Goal: Task Accomplishment & Management: Use online tool/utility

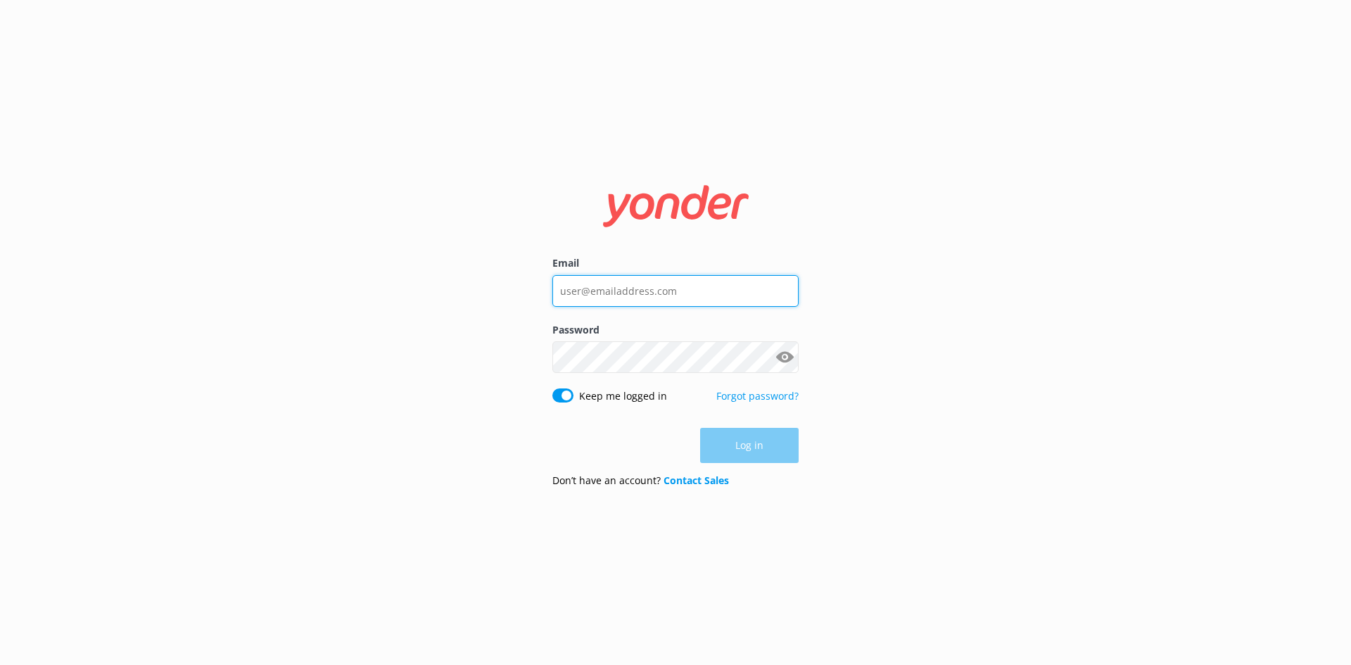
type input "[EMAIL_ADDRESS][DOMAIN_NAME]"
click at [764, 451] on div "Log in" at bounding box center [675, 445] width 246 height 35
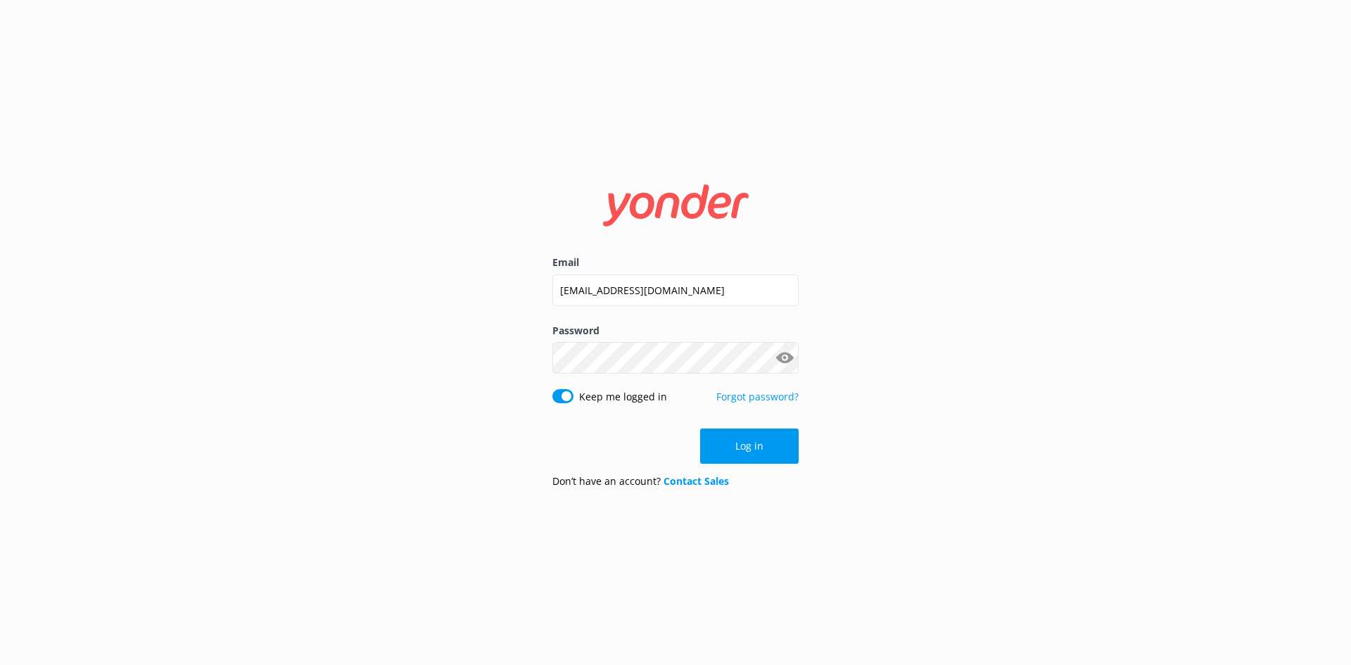
click at [764, 451] on button "Log in" at bounding box center [749, 445] width 99 height 35
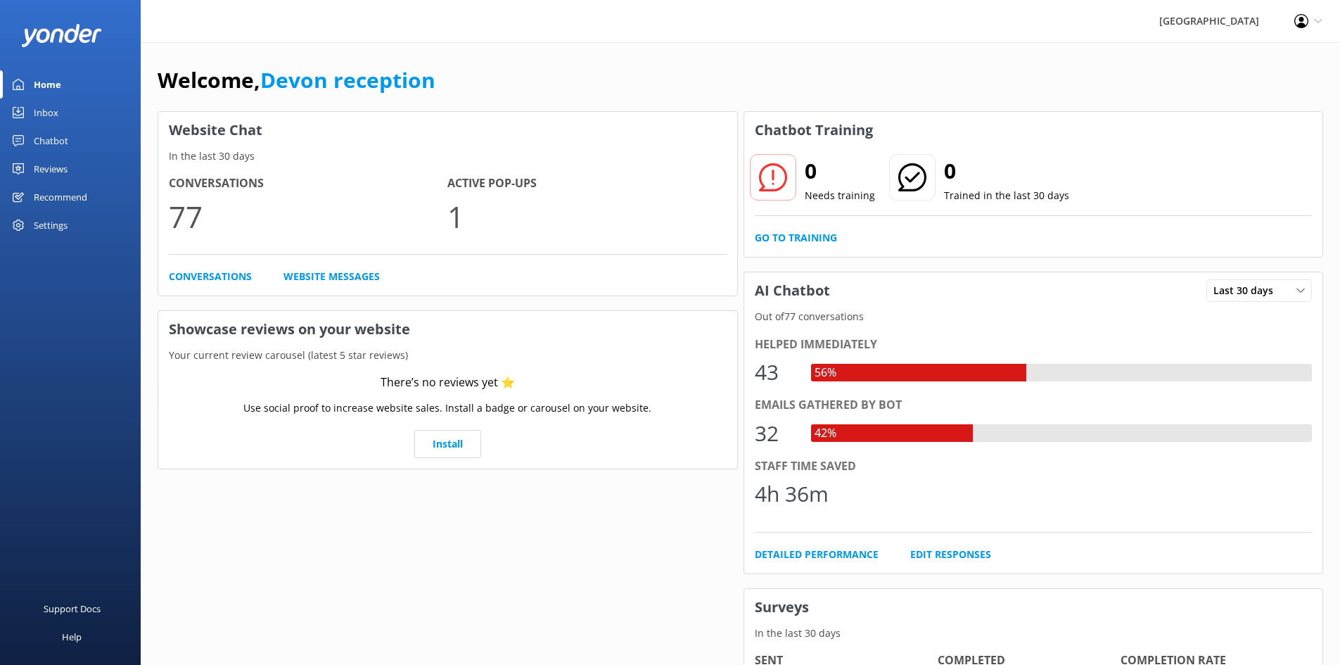
click at [81, 146] on link "Chatbot" at bounding box center [70, 141] width 141 height 28
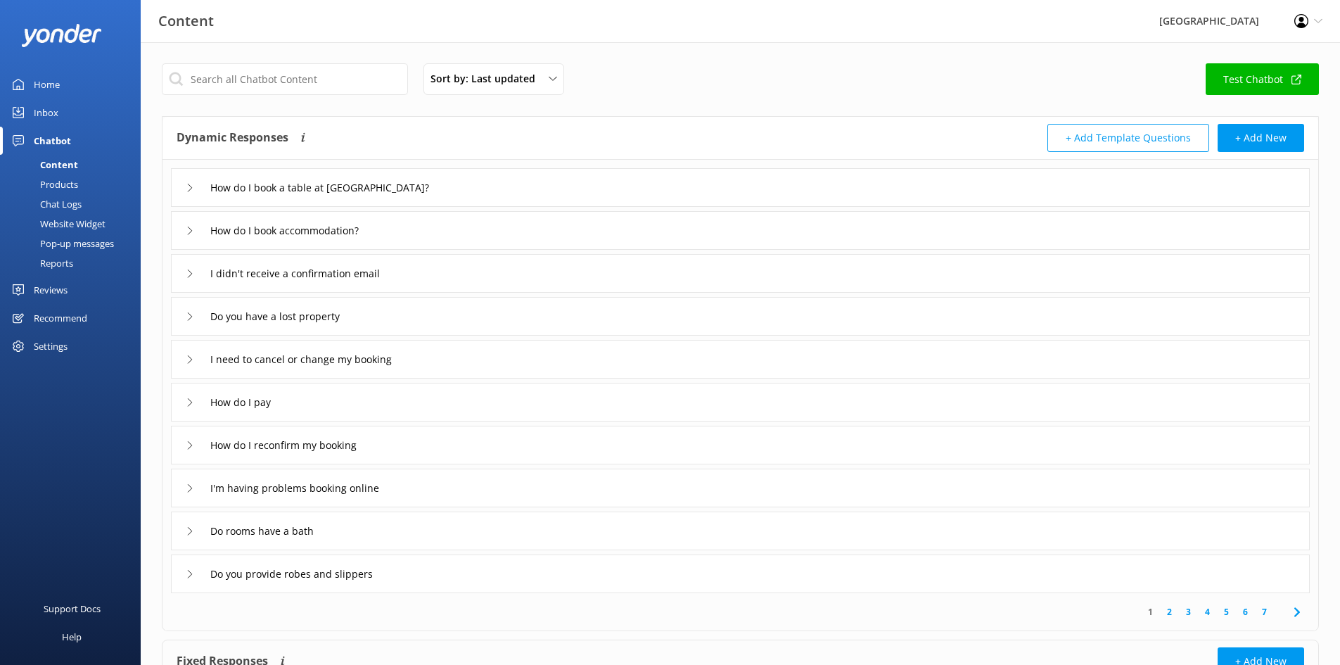
click at [90, 110] on link "Inbox" at bounding box center [70, 113] width 141 height 28
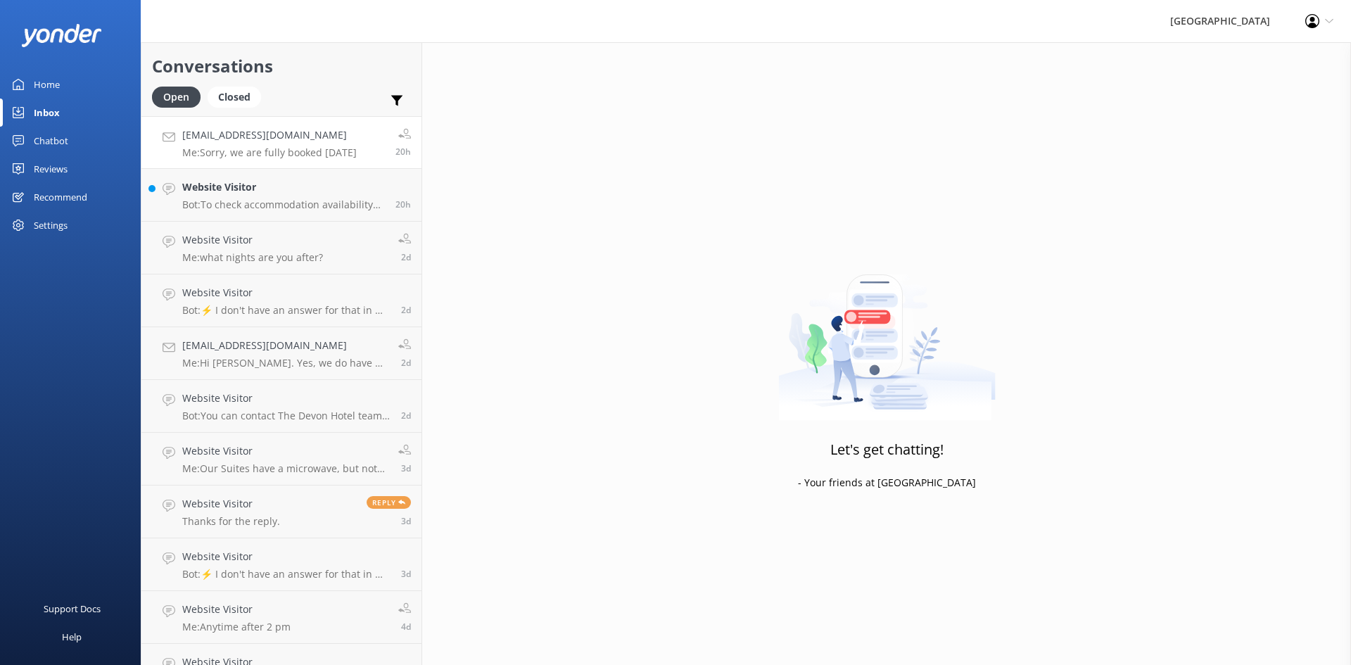
click at [296, 139] on h4 "[EMAIL_ADDRESS][DOMAIN_NAME]" at bounding box center [269, 134] width 174 height 15
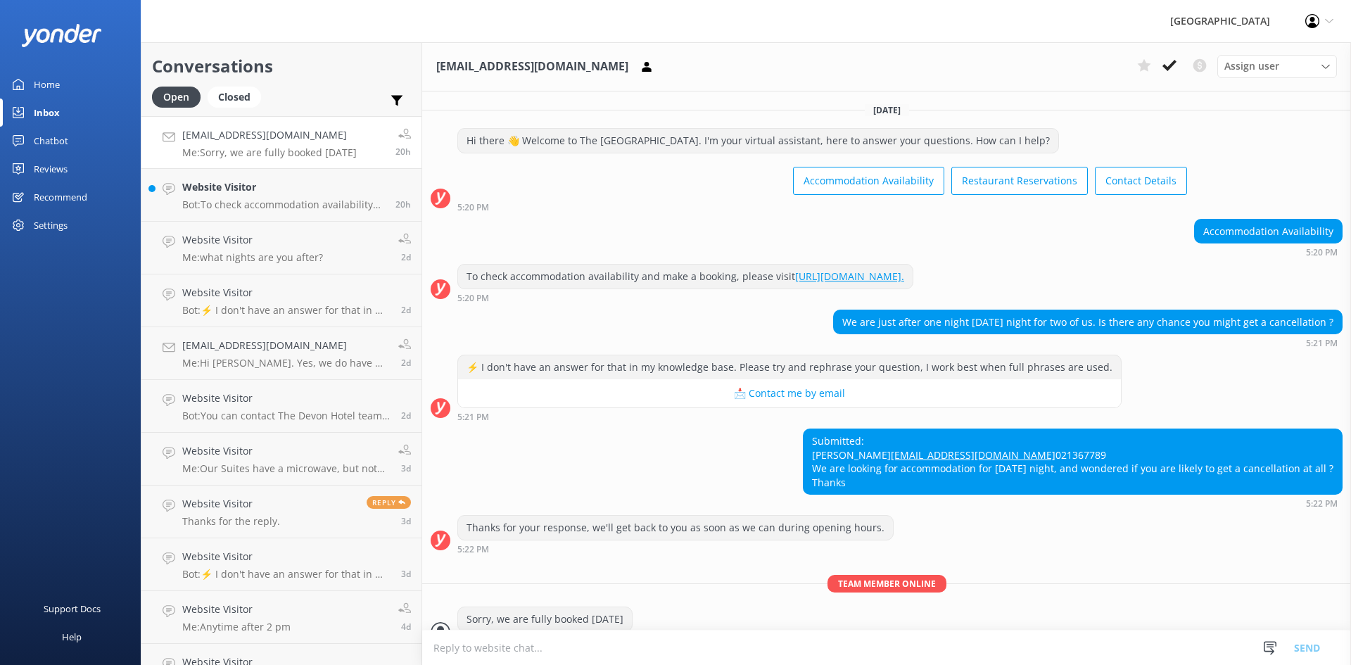
scroll to position [94, 0]
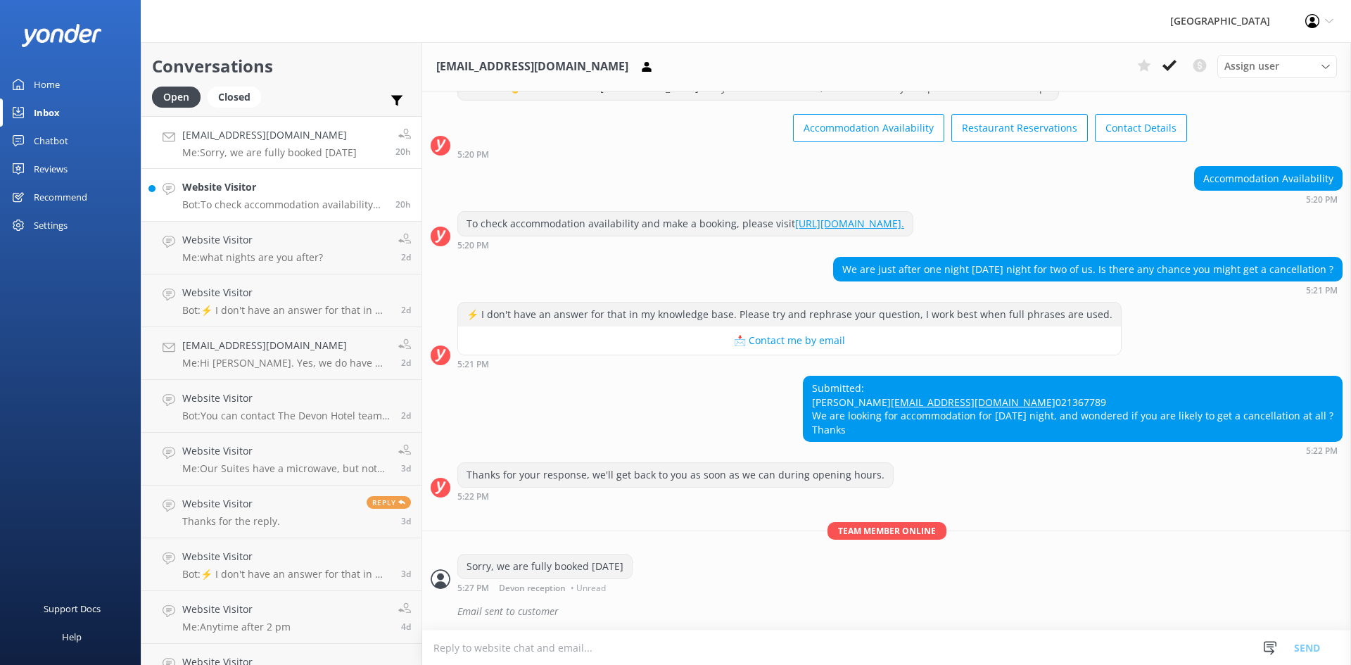
click at [243, 217] on link "Website Visitor Bot: To check accommodation availability and make a booking, pl…" at bounding box center [281, 195] width 280 height 53
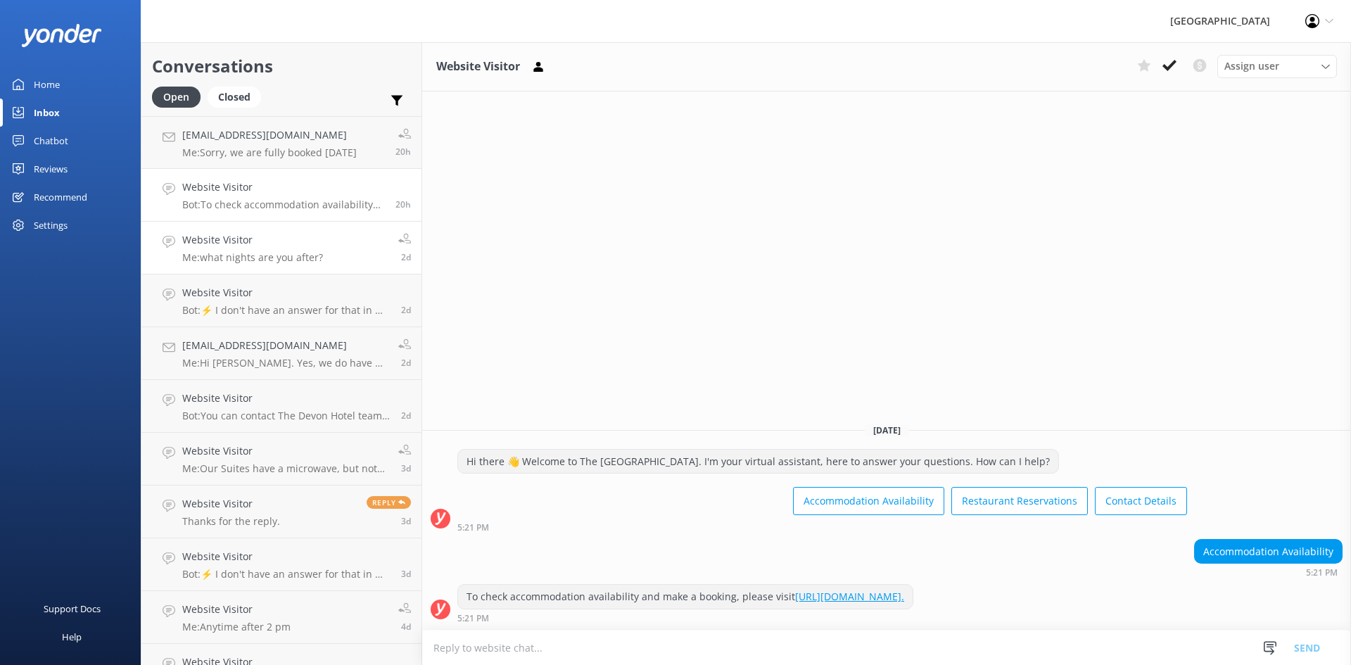
click at [246, 233] on h4 "Website Visitor" at bounding box center [252, 239] width 141 height 15
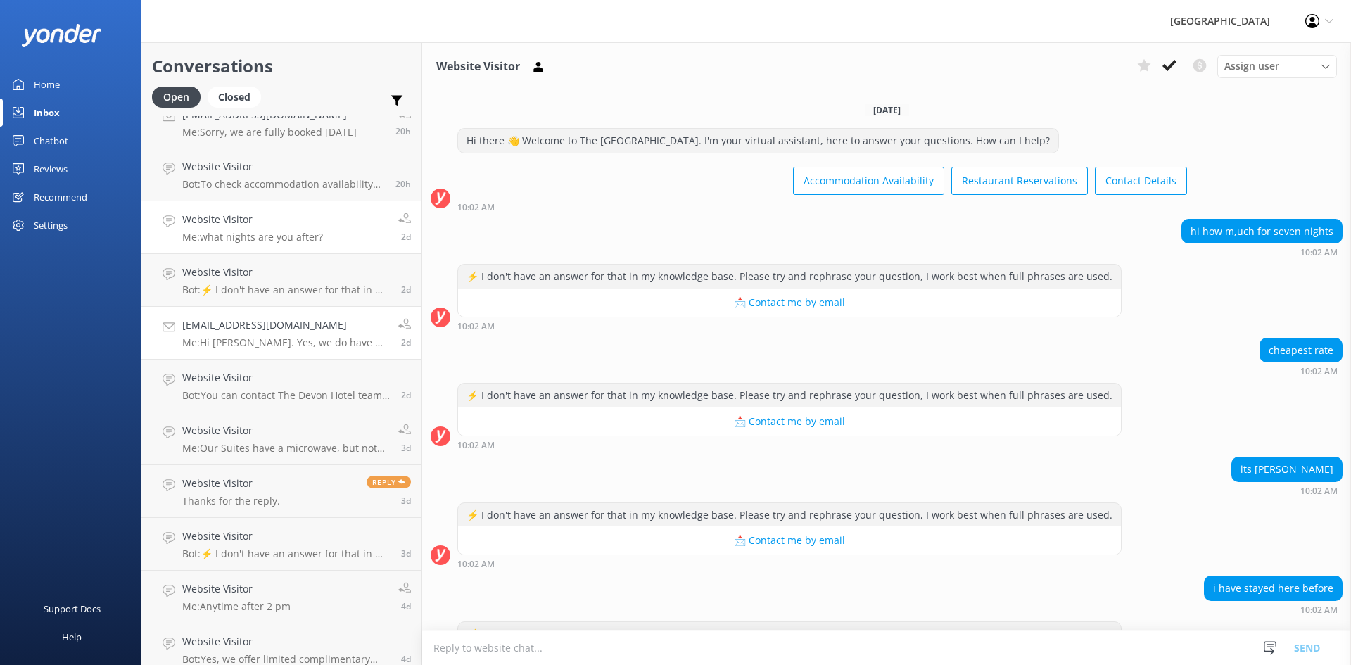
scroll to position [32, 0]
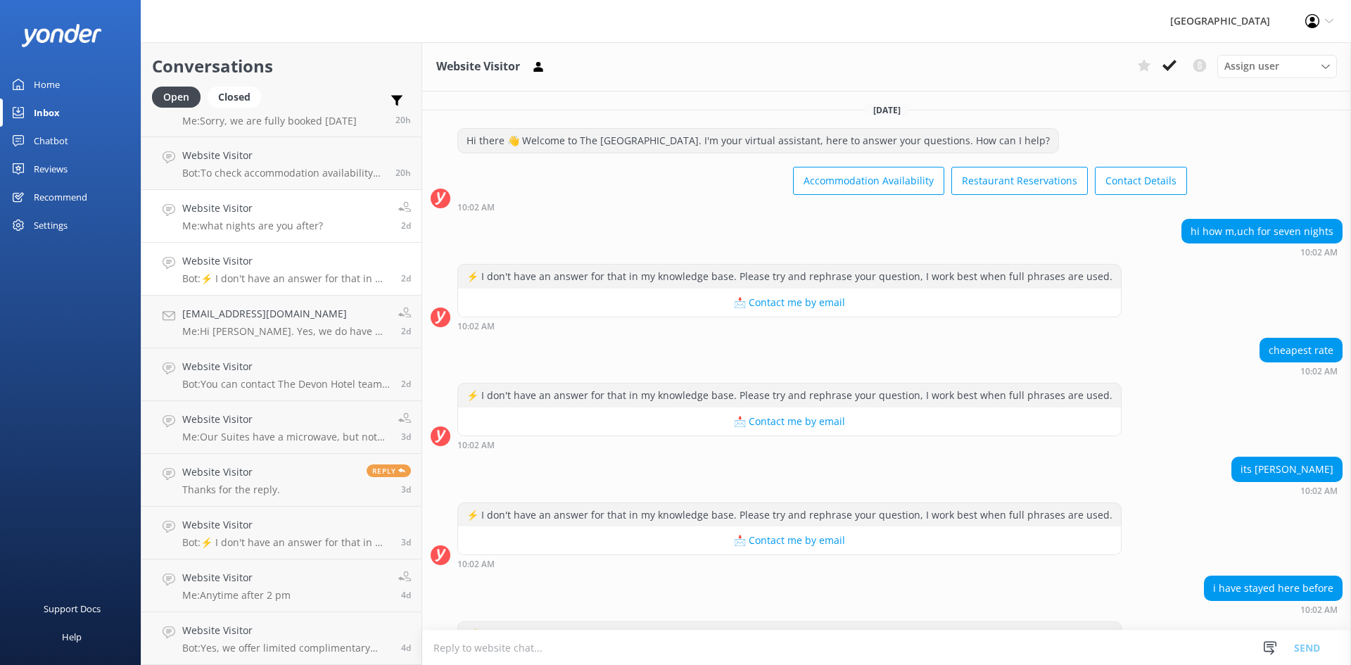
click at [248, 262] on h4 "Website Visitor" at bounding box center [286, 260] width 208 height 15
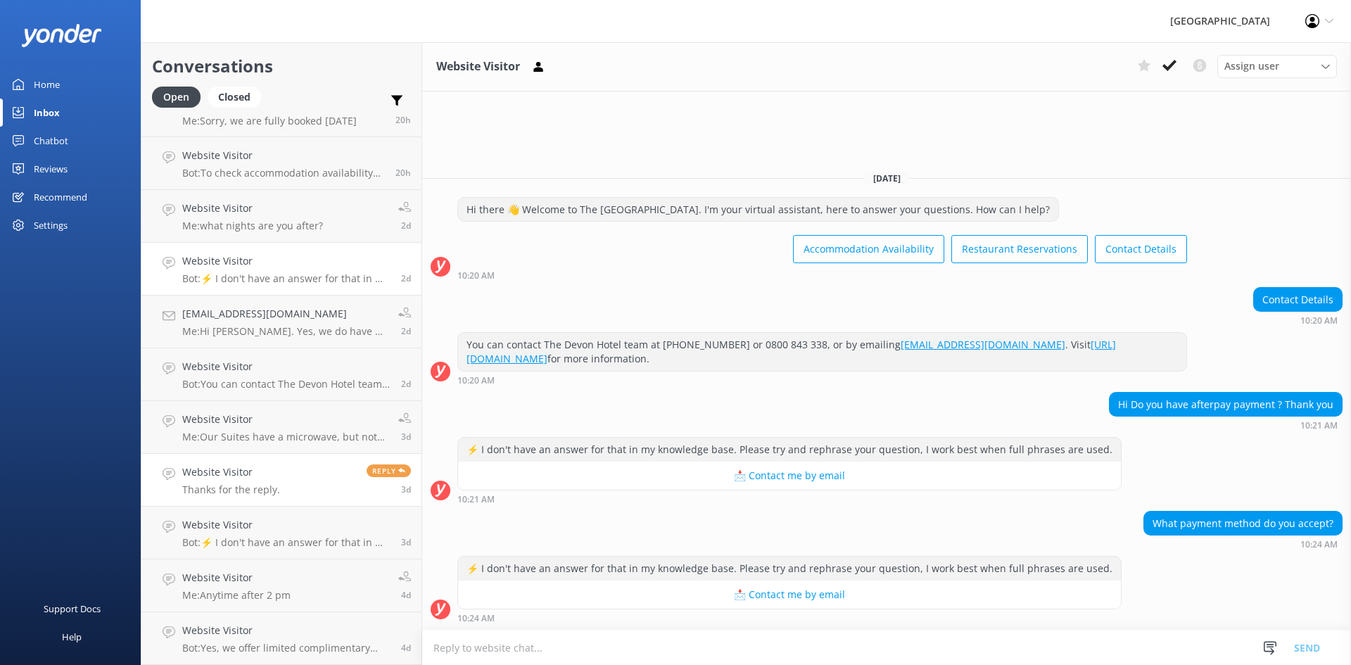
click at [332, 469] on link "Website Visitor Thanks for the reply. Reply 3d" at bounding box center [281, 480] width 280 height 53
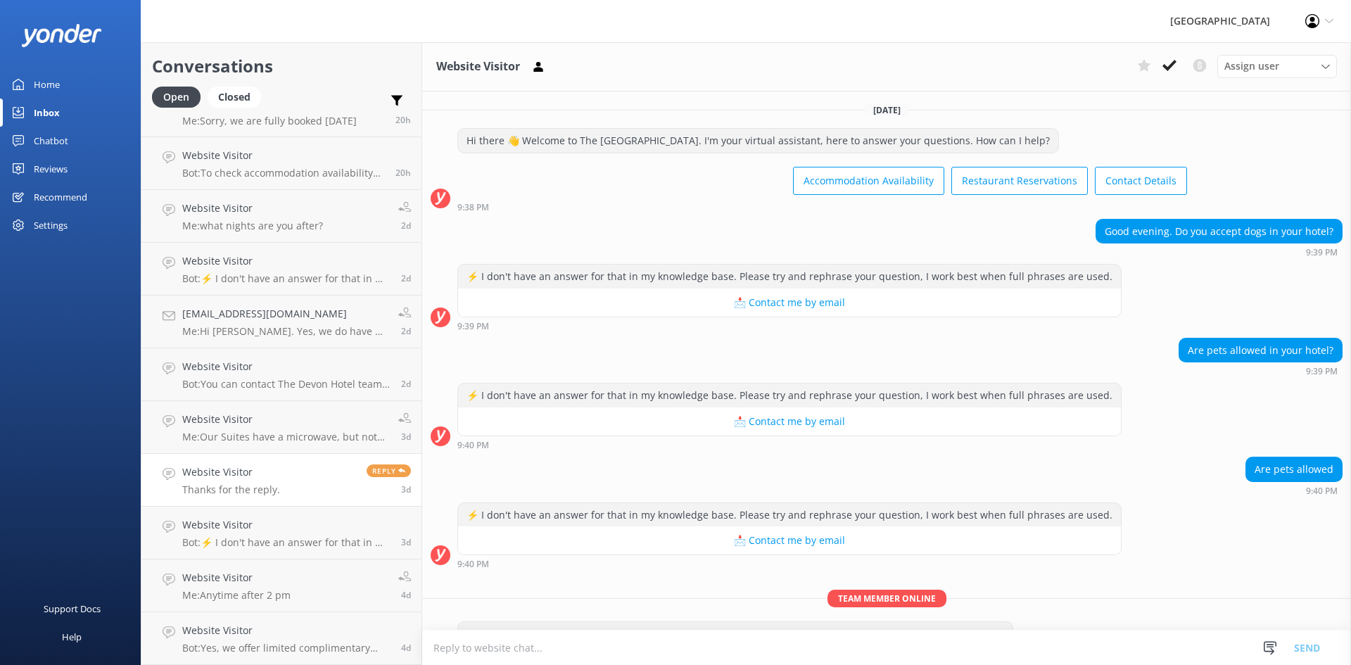
click at [96, 165] on link "Reviews" at bounding box center [70, 169] width 141 height 28
